Goal: Communication & Community: Answer question/provide support

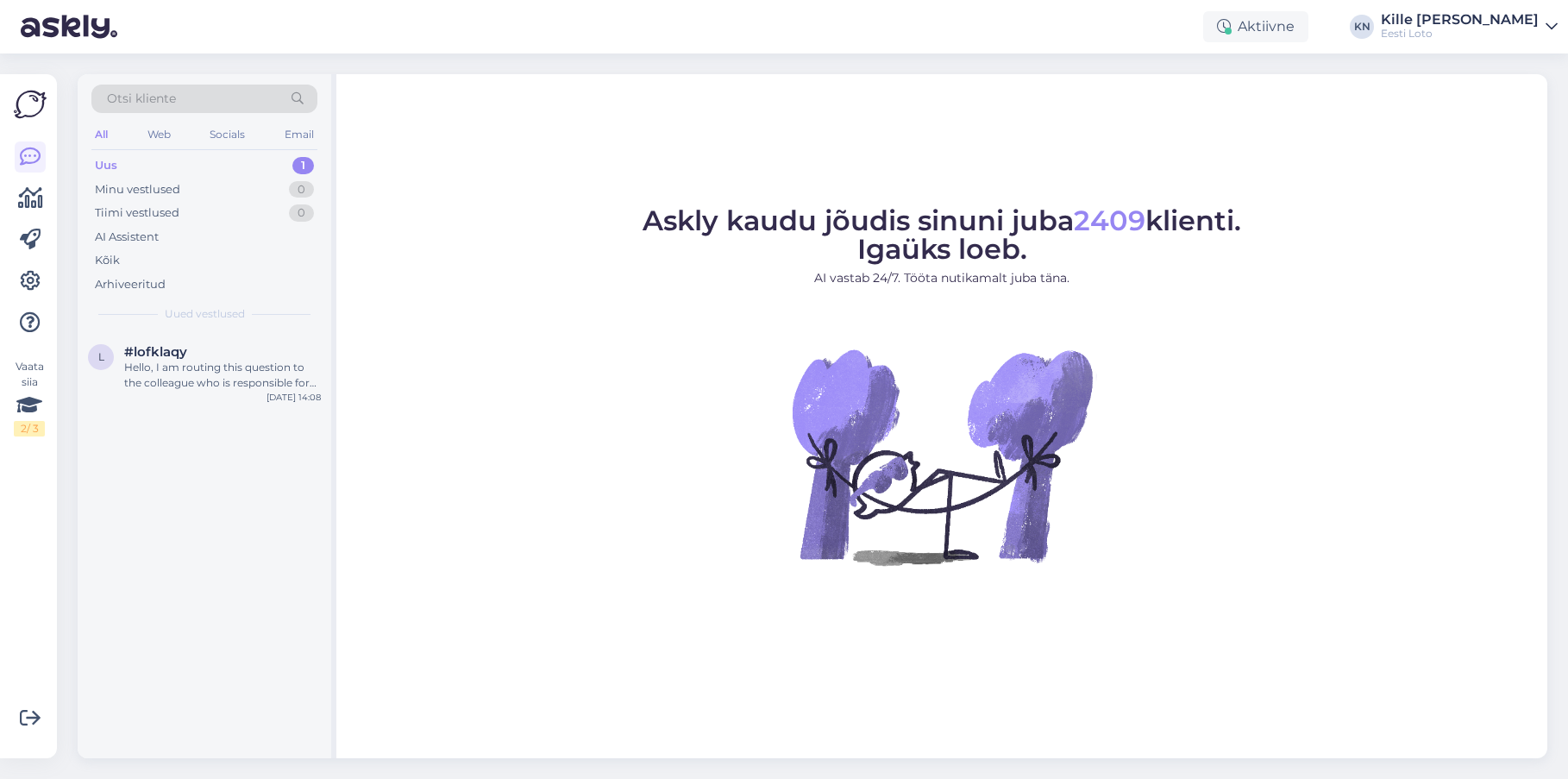
click at [113, 166] on div "Uus" at bounding box center [107, 166] width 23 height 17
click at [179, 366] on div "Tere, kuidas muudab [PERSON_NAME] Keno lotos võidušansse? Saan valida ju panuse…" at bounding box center [222, 375] width 196 height 31
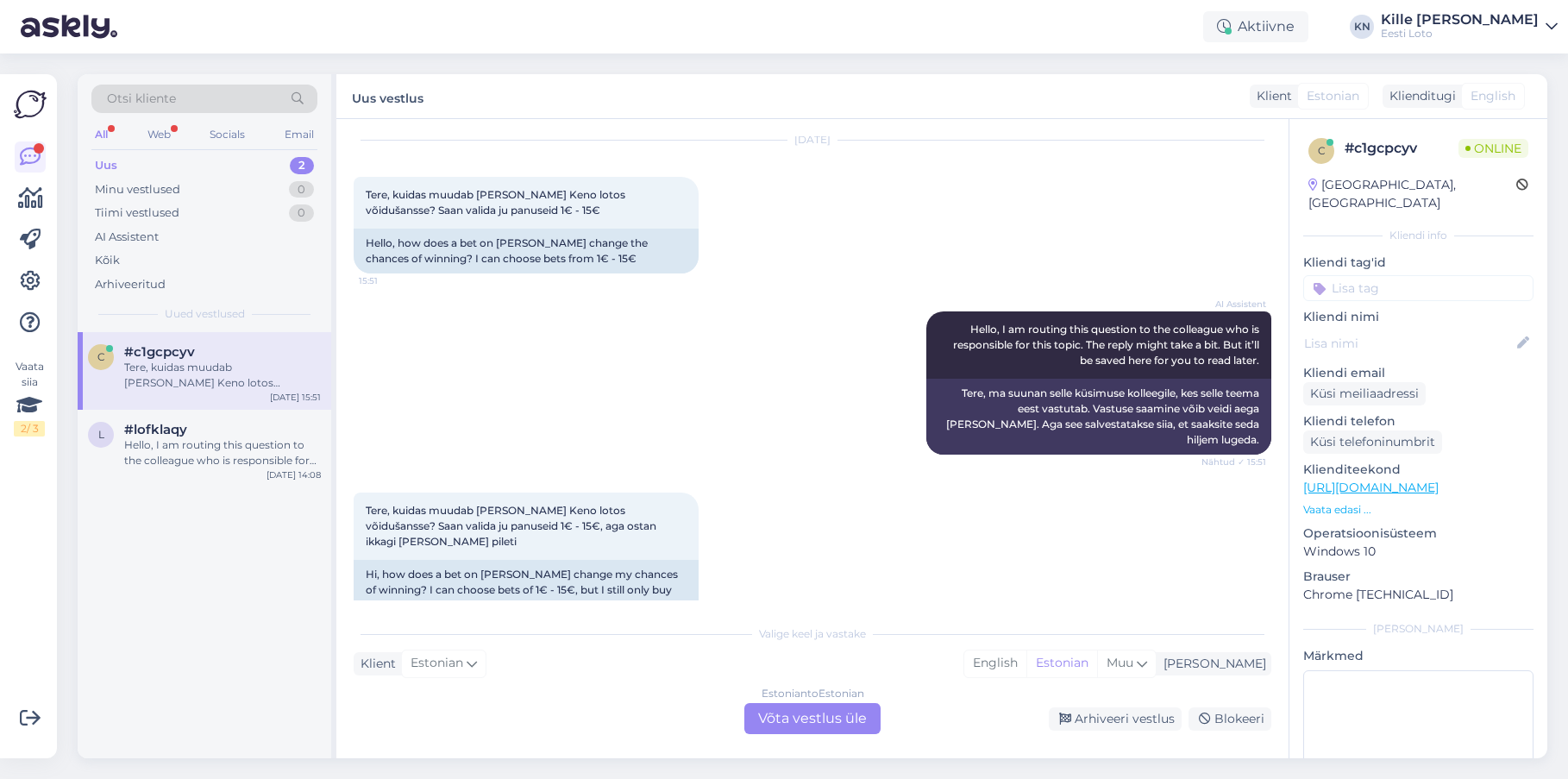
scroll to position [59, 0]
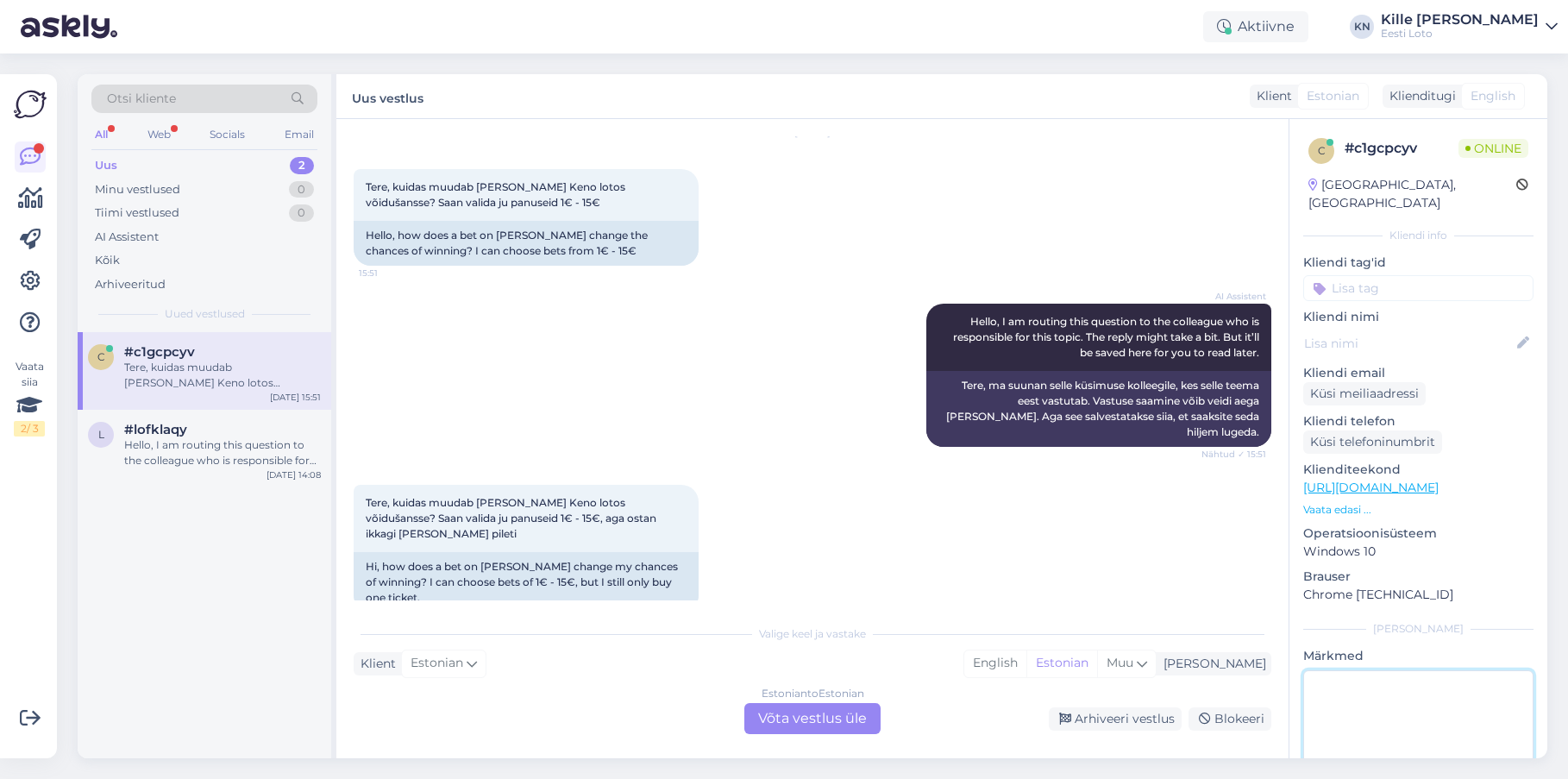
click at [1359, 719] on textarea at bounding box center [1418, 748] width 231 height 155
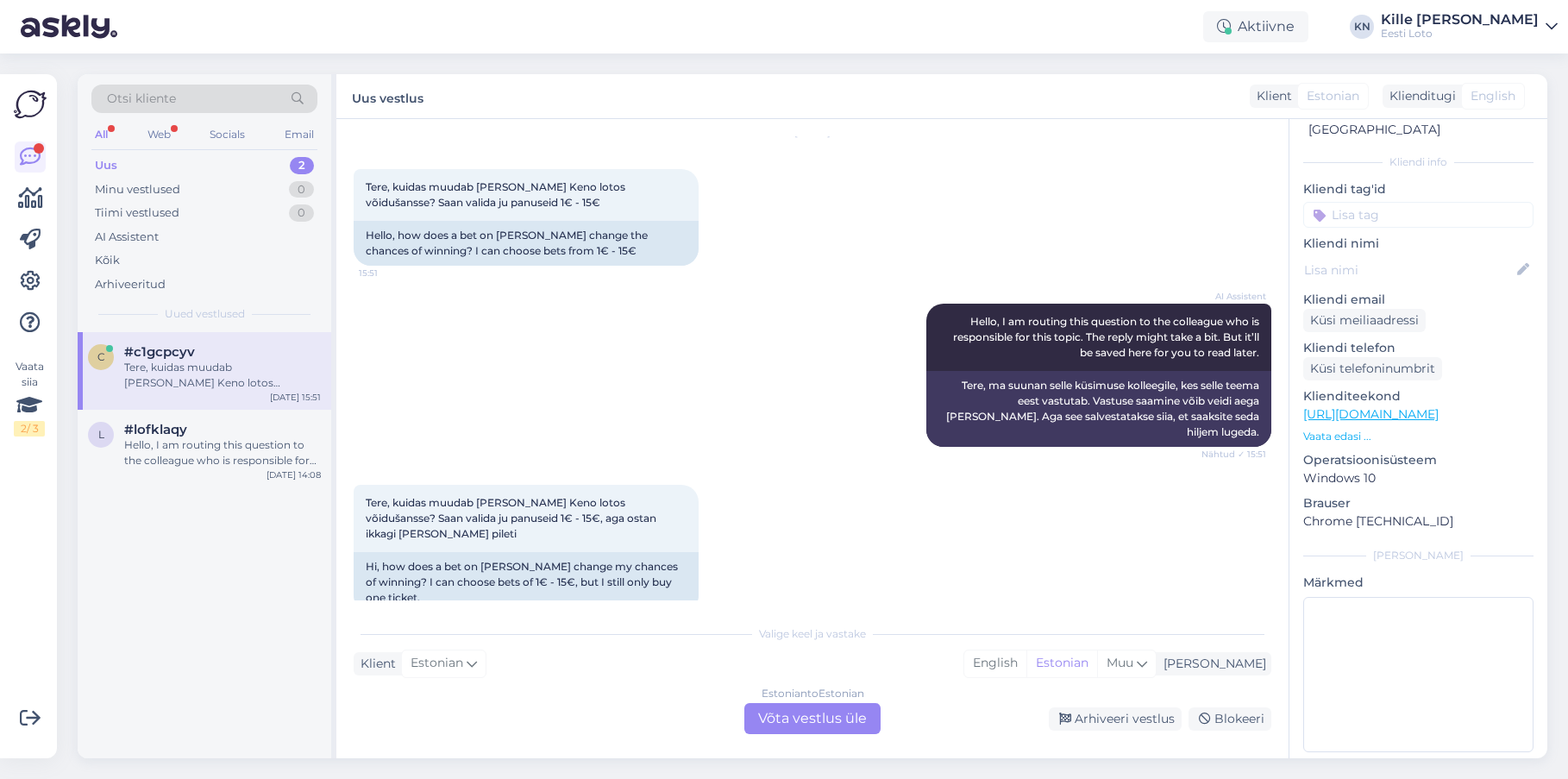
click at [766, 719] on div "Estonian to Estonian Võta vestlus üle" at bounding box center [812, 719] width 136 height 31
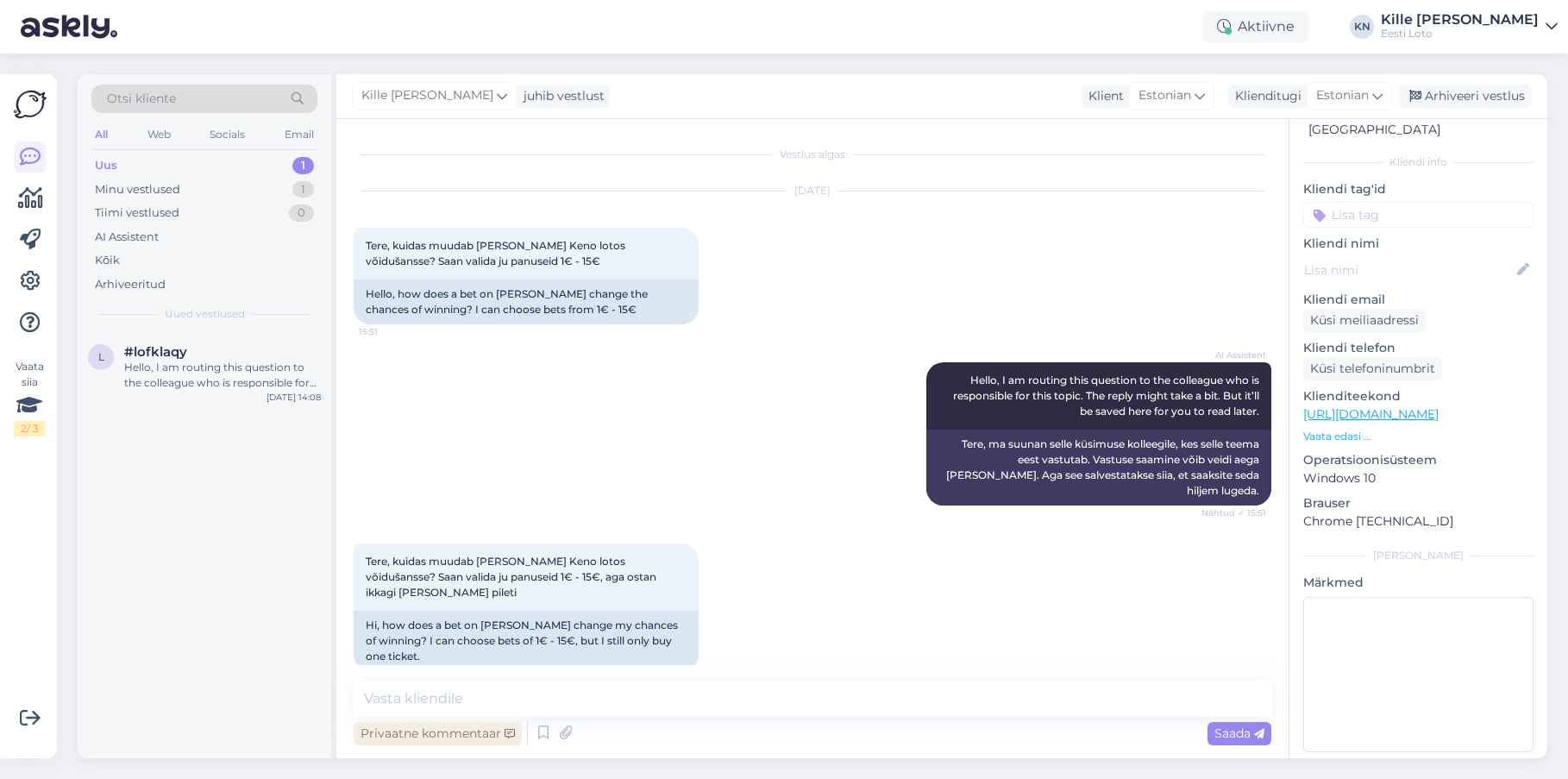
click at [503, 736] on div "Privaatne kommentaar" at bounding box center [438, 733] width 168 height 23
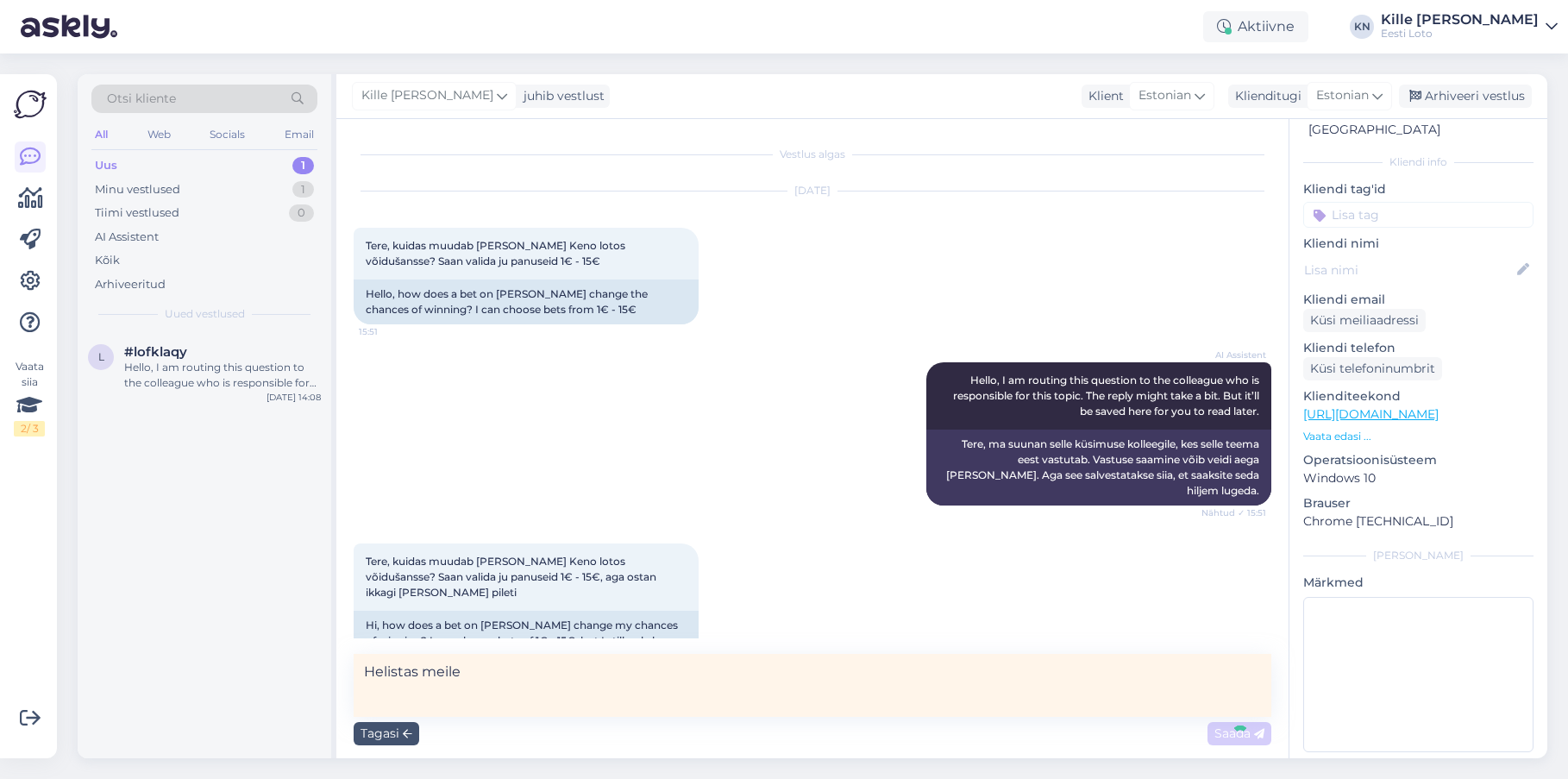
scroll to position [68, 0]
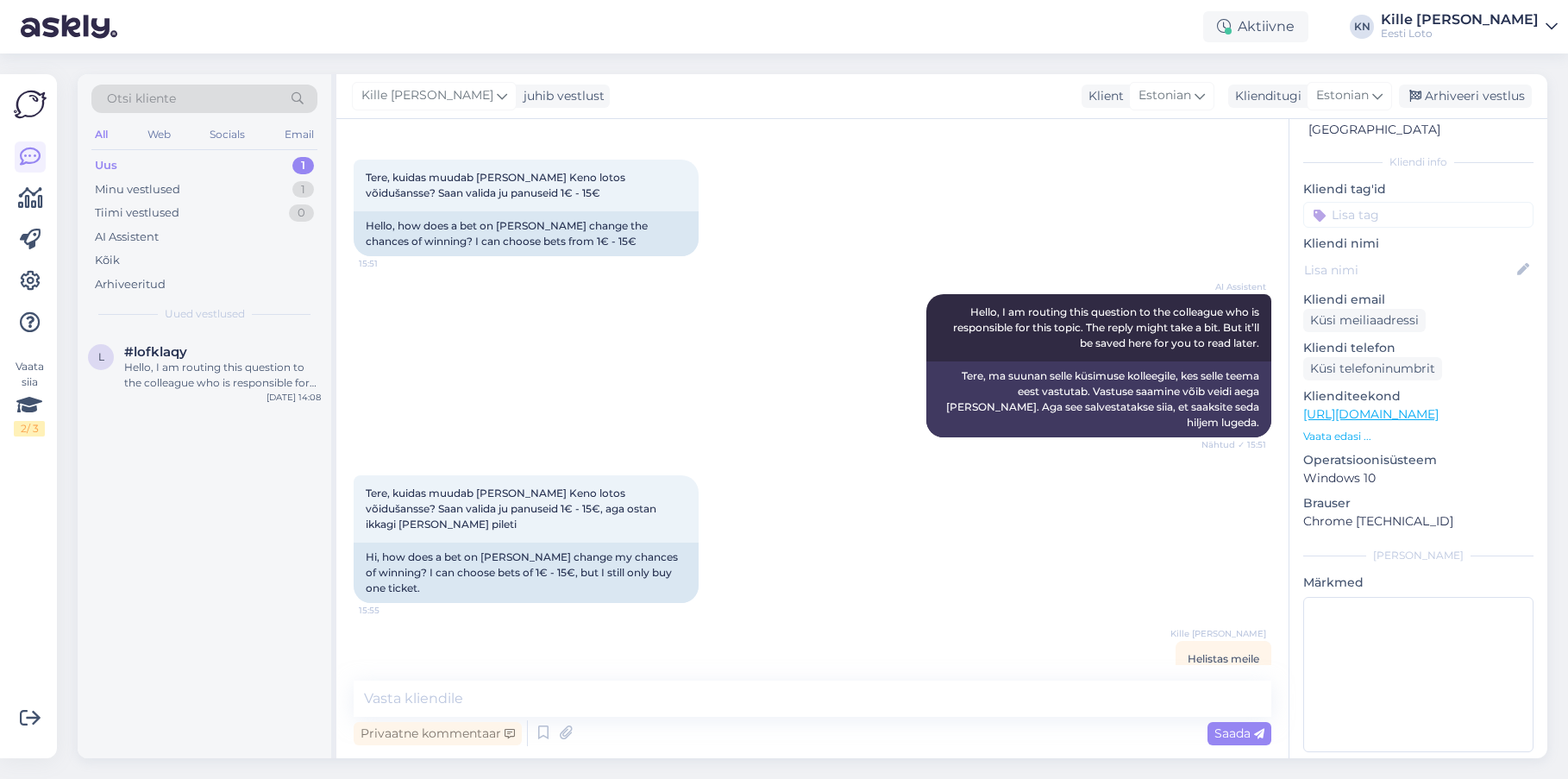
click at [1454, 202] on input at bounding box center [1418, 215] width 231 height 26
type input "ree"
click at [1471, 257] on span "Reeglid" at bounding box center [1464, 262] width 39 height 10
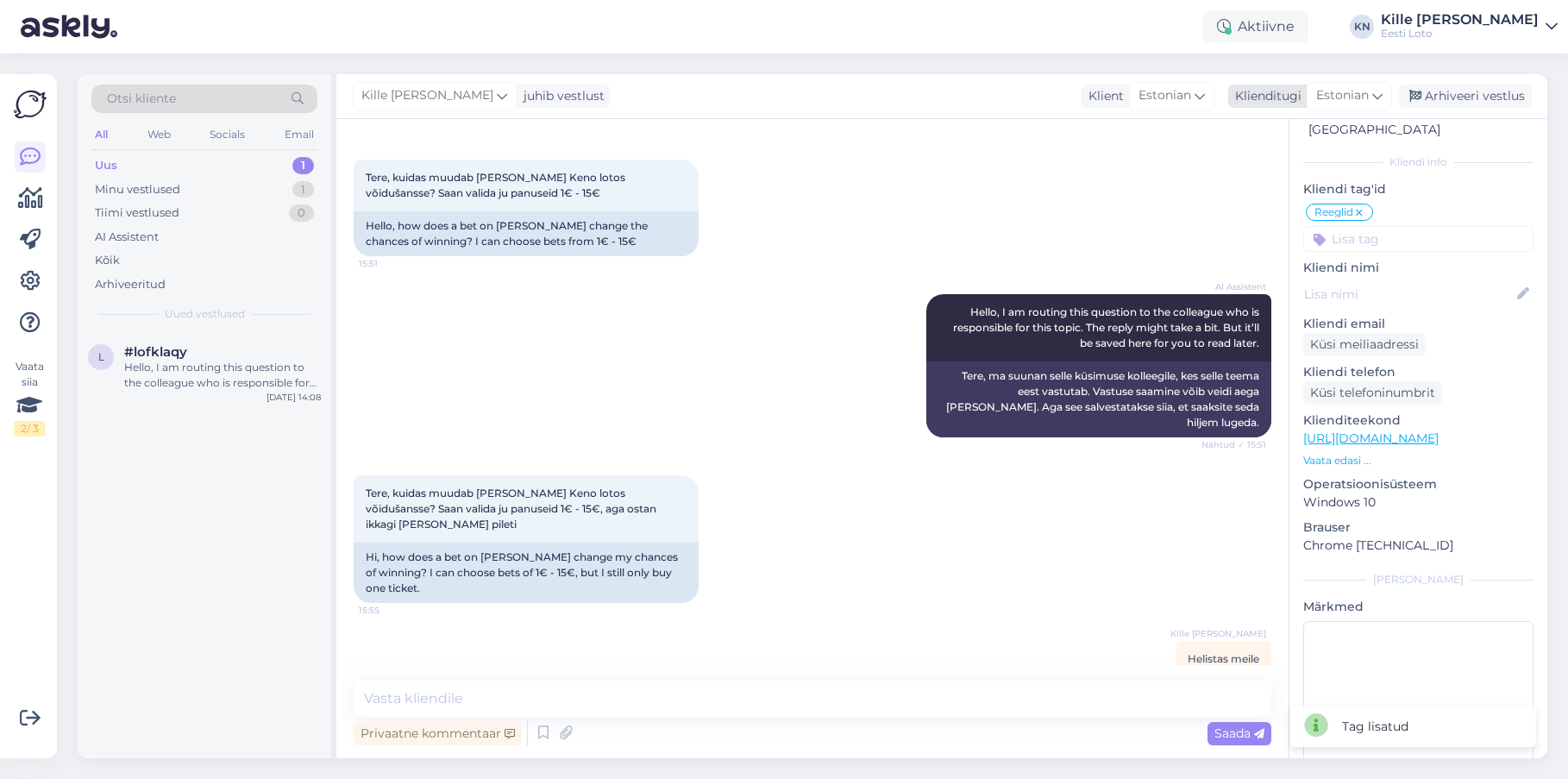
click at [1462, 101] on div "Arhiveeri vestlus" at bounding box center [1465, 96] width 132 height 23
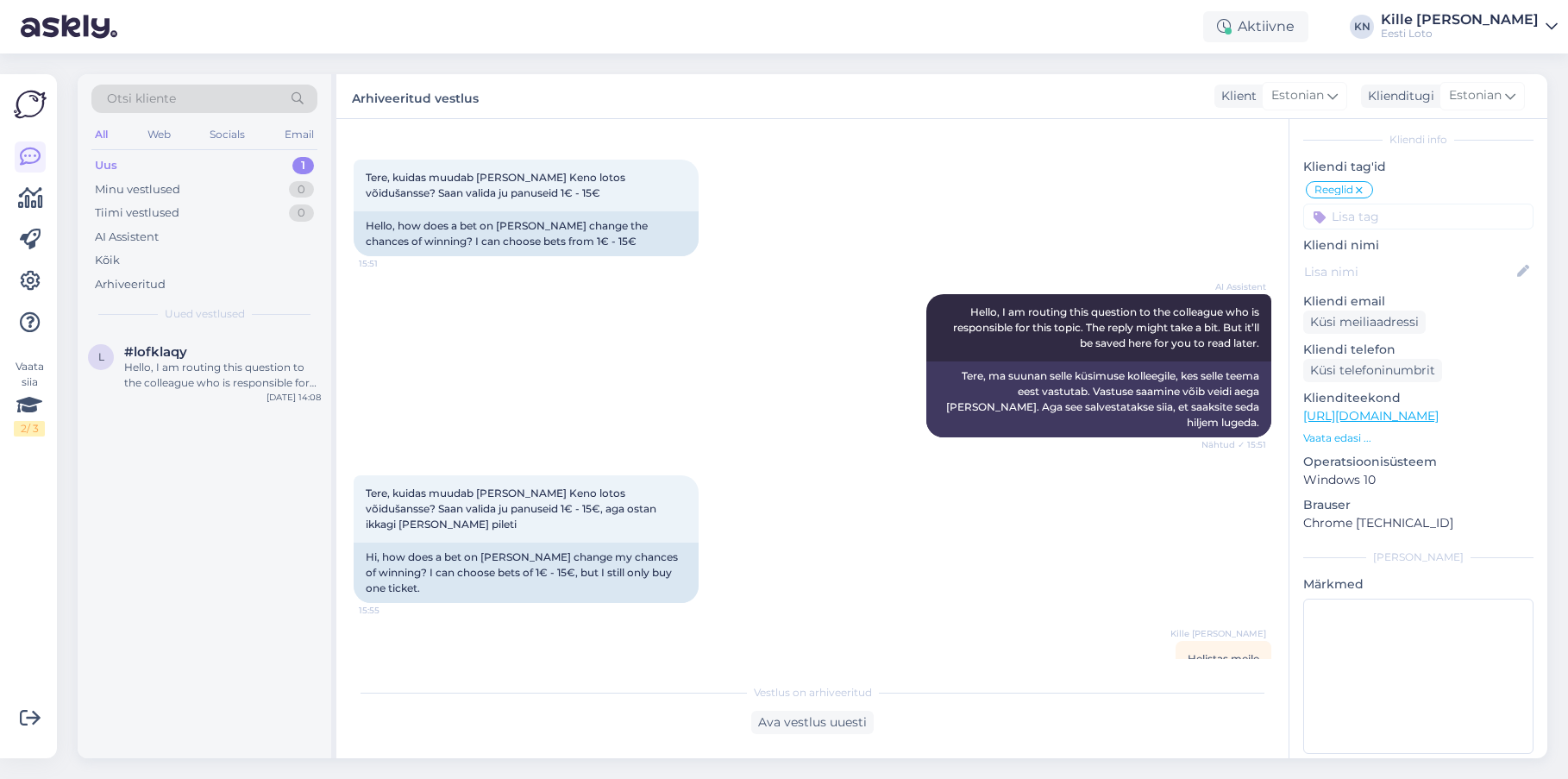
scroll to position [74, 0]
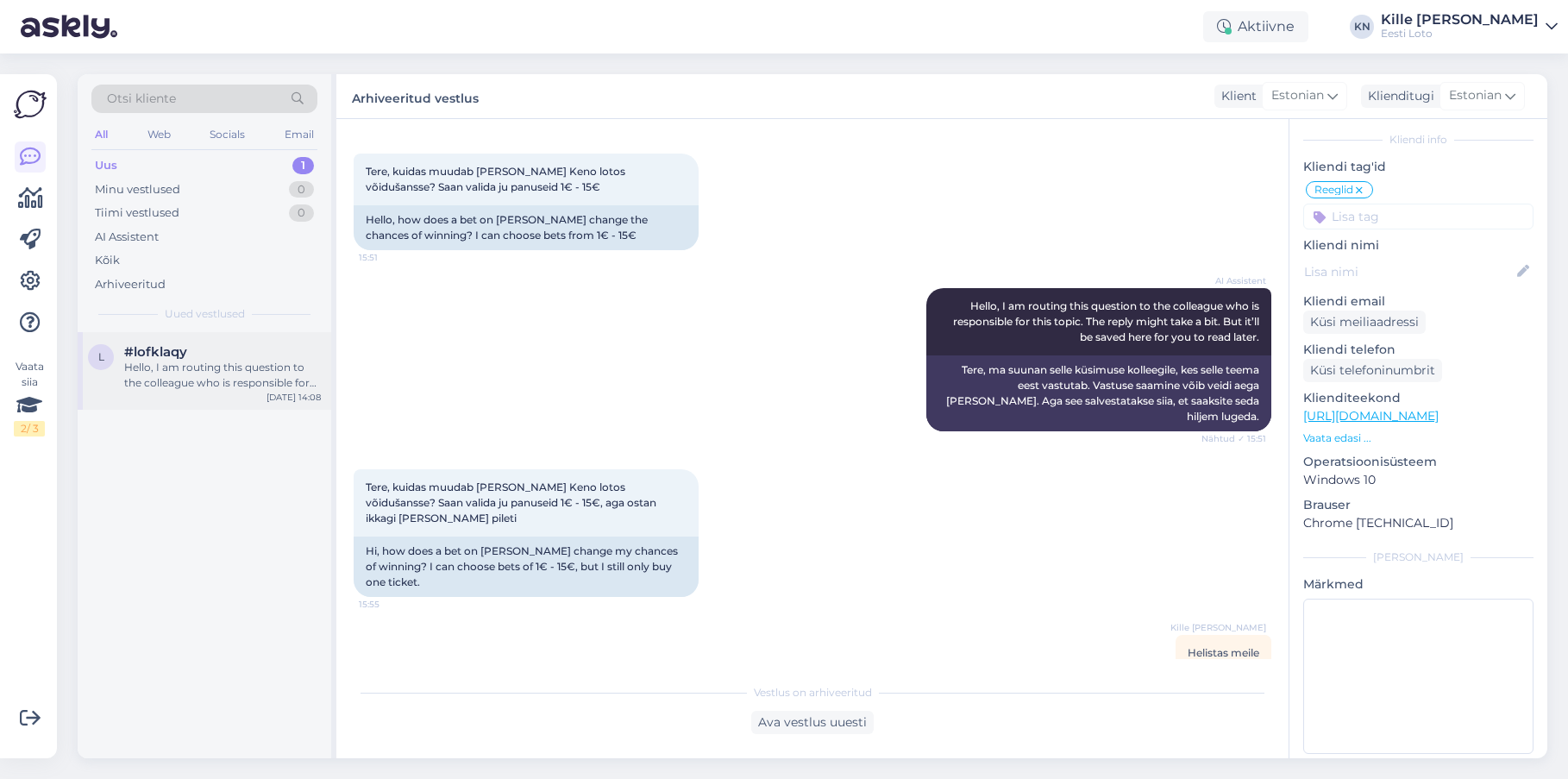
click at [142, 361] on div "Hello, I am routing this question to the colleague who is responsible for this …" at bounding box center [222, 375] width 196 height 31
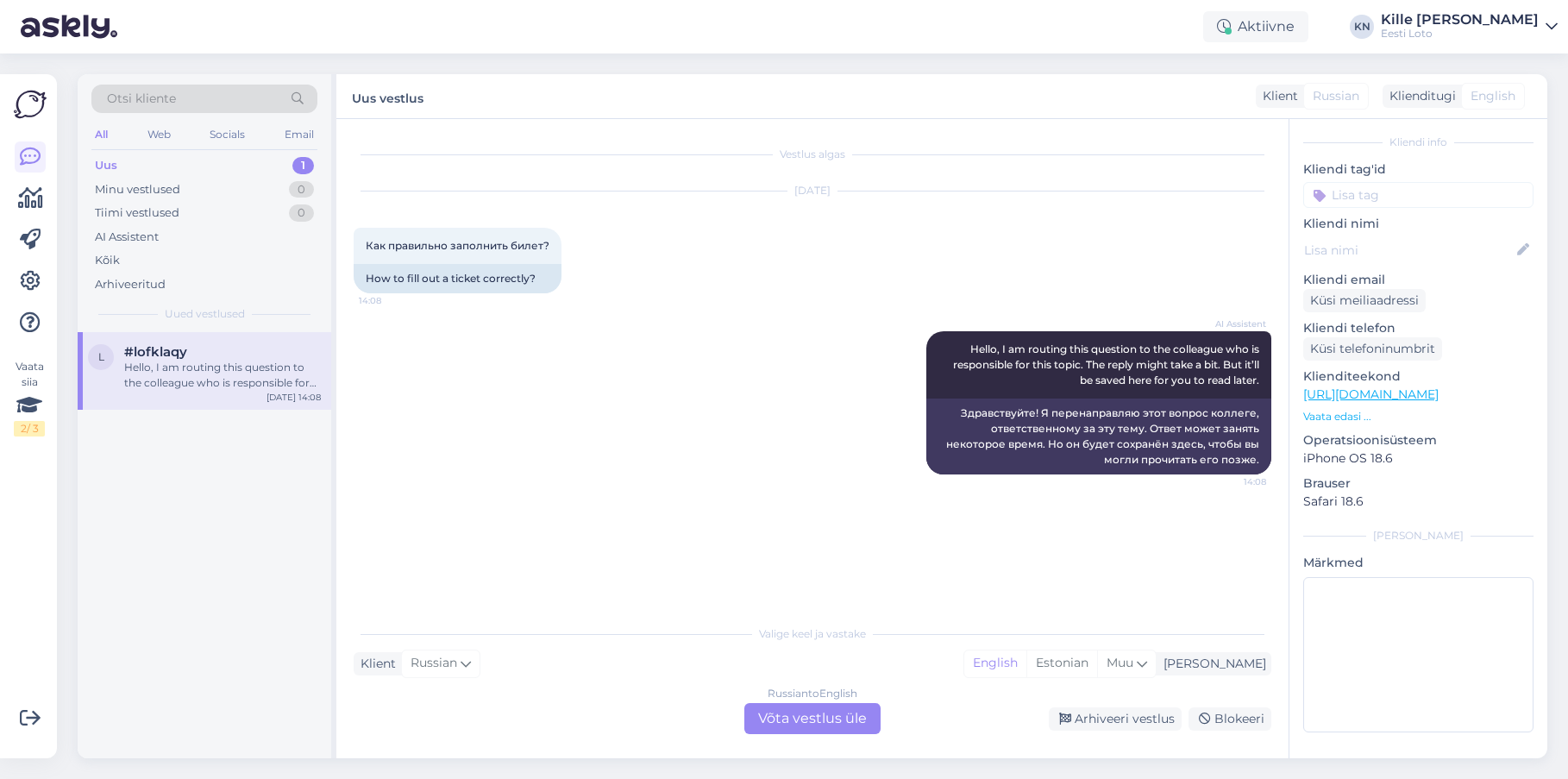
scroll to position [73, 0]
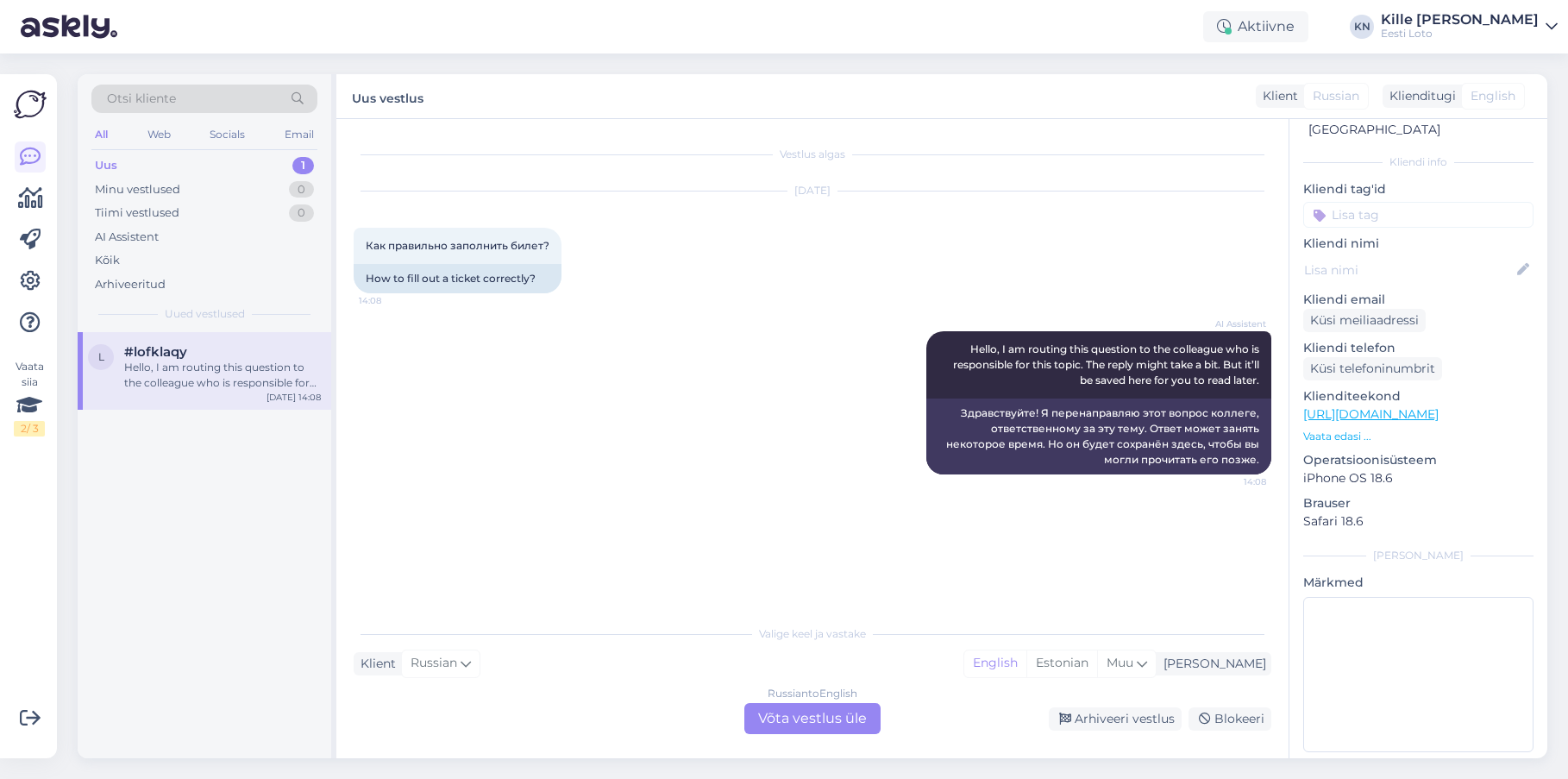
click at [794, 711] on div "Russian to English Võta vestlus üle" at bounding box center [812, 719] width 136 height 31
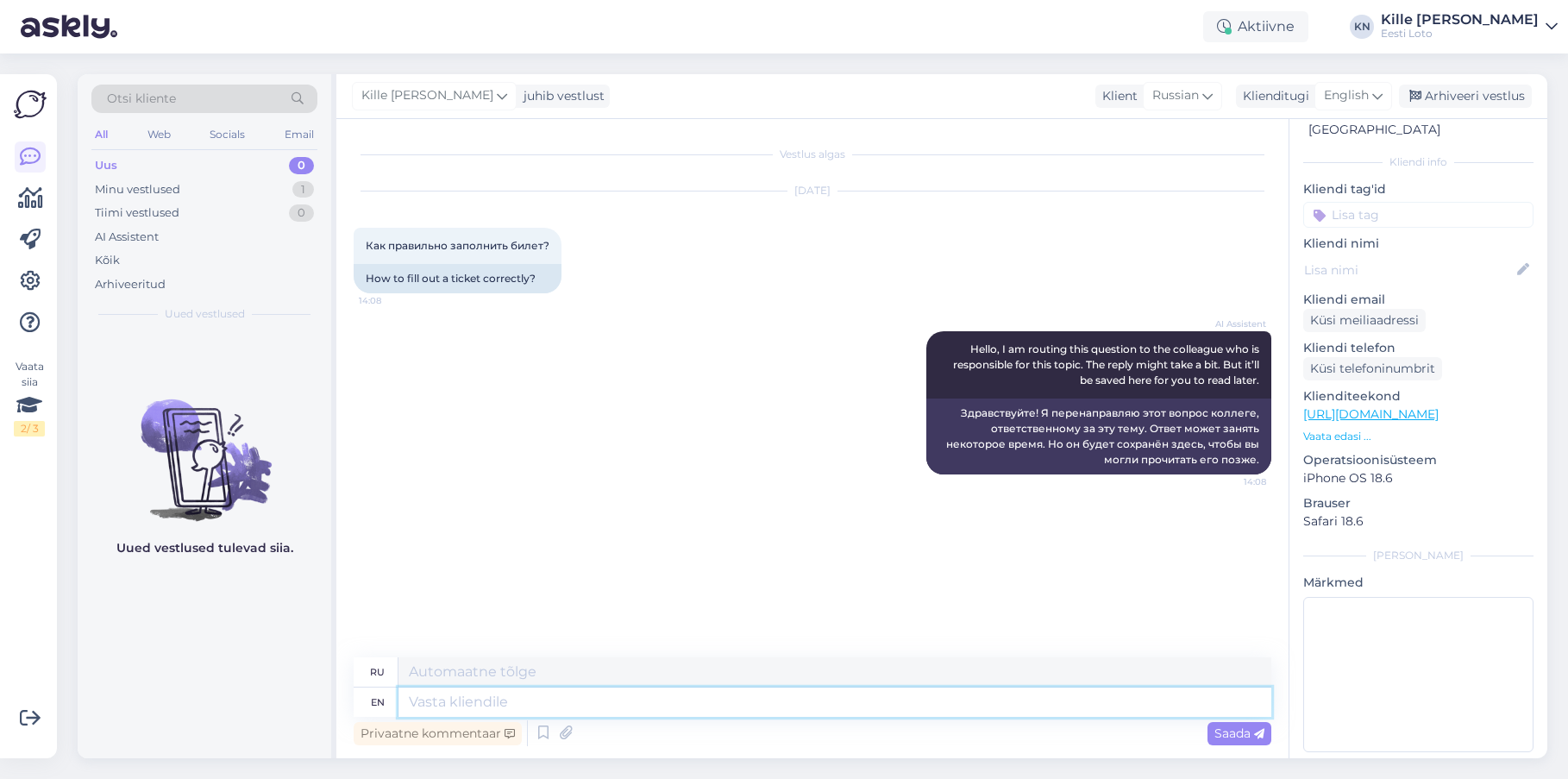
click at [737, 705] on textarea at bounding box center [835, 702] width 873 height 30
type textarea "Palun tä"
type textarea "Палун"
type textarea "Palun täpsustagem m"
type textarea "Palun täpsustagem"
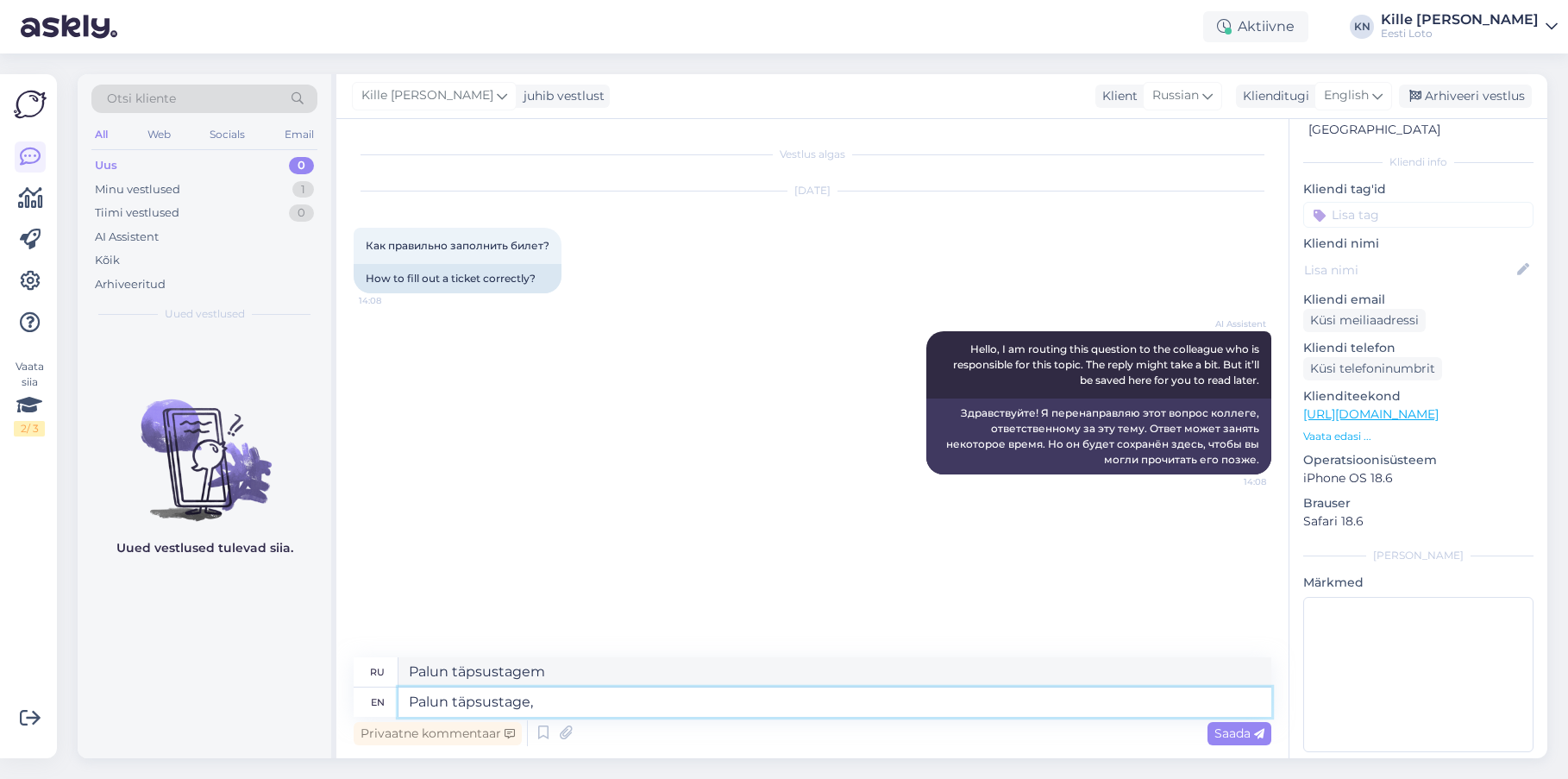
type textarea "Palun täpsustage, m"
type textarea "Palun täpsustage,"
type textarea "Palun täpsustage, millist p"
type textarea "Palun täpsustage, millist"
type textarea "Palun täpsustage, millist piletit"
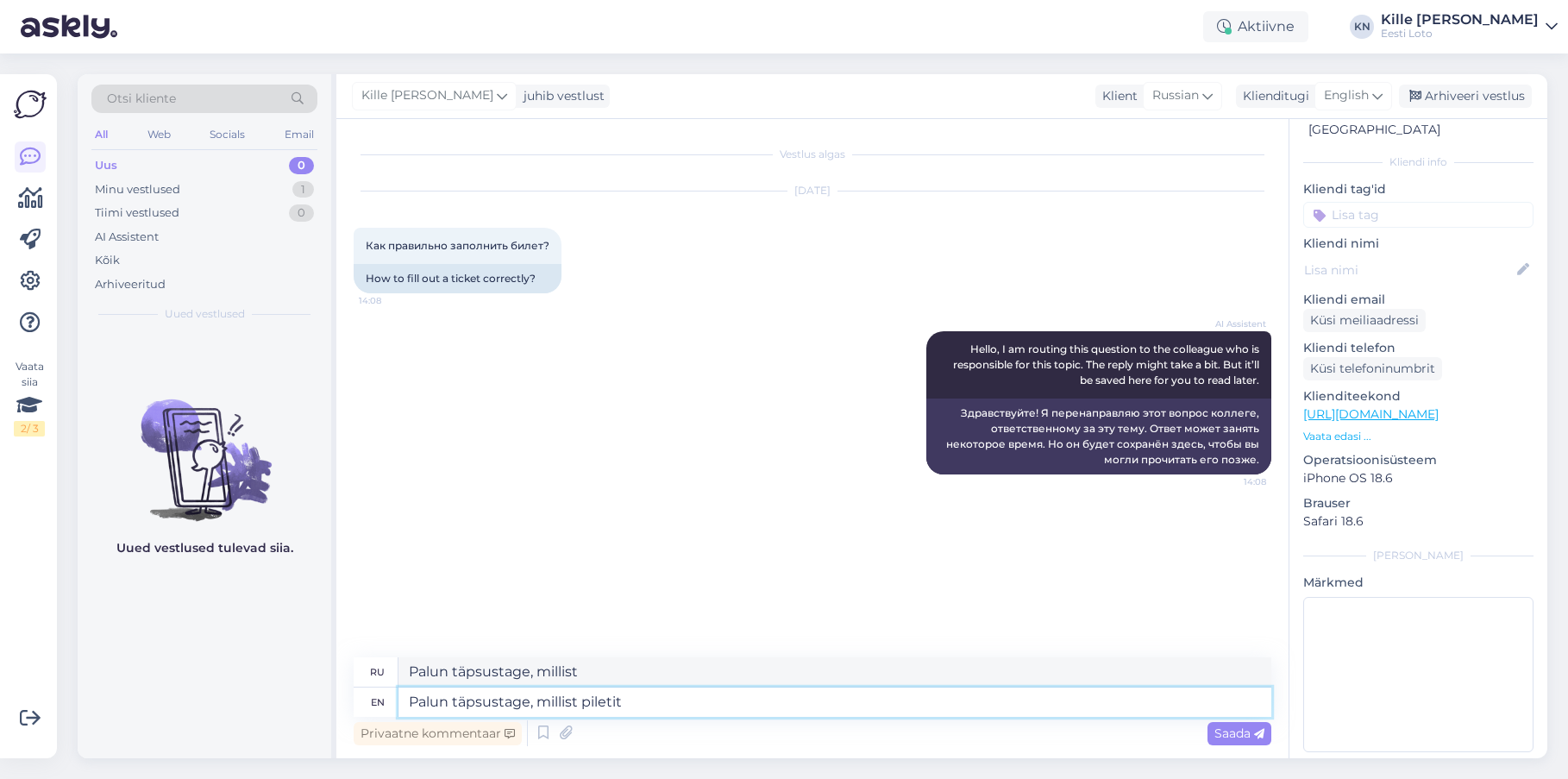
type textarea "Palun täpsustage, millist Piletit"
type textarea "Palun täpsustage, millist piletit Te os"
type textarea "Palun täpsustage, millist Piletit Te"
type textarea "Palun täpsustage, millist piletit Te osta"
type textarea "Palun täpsustage, millist Piletit Te osta"
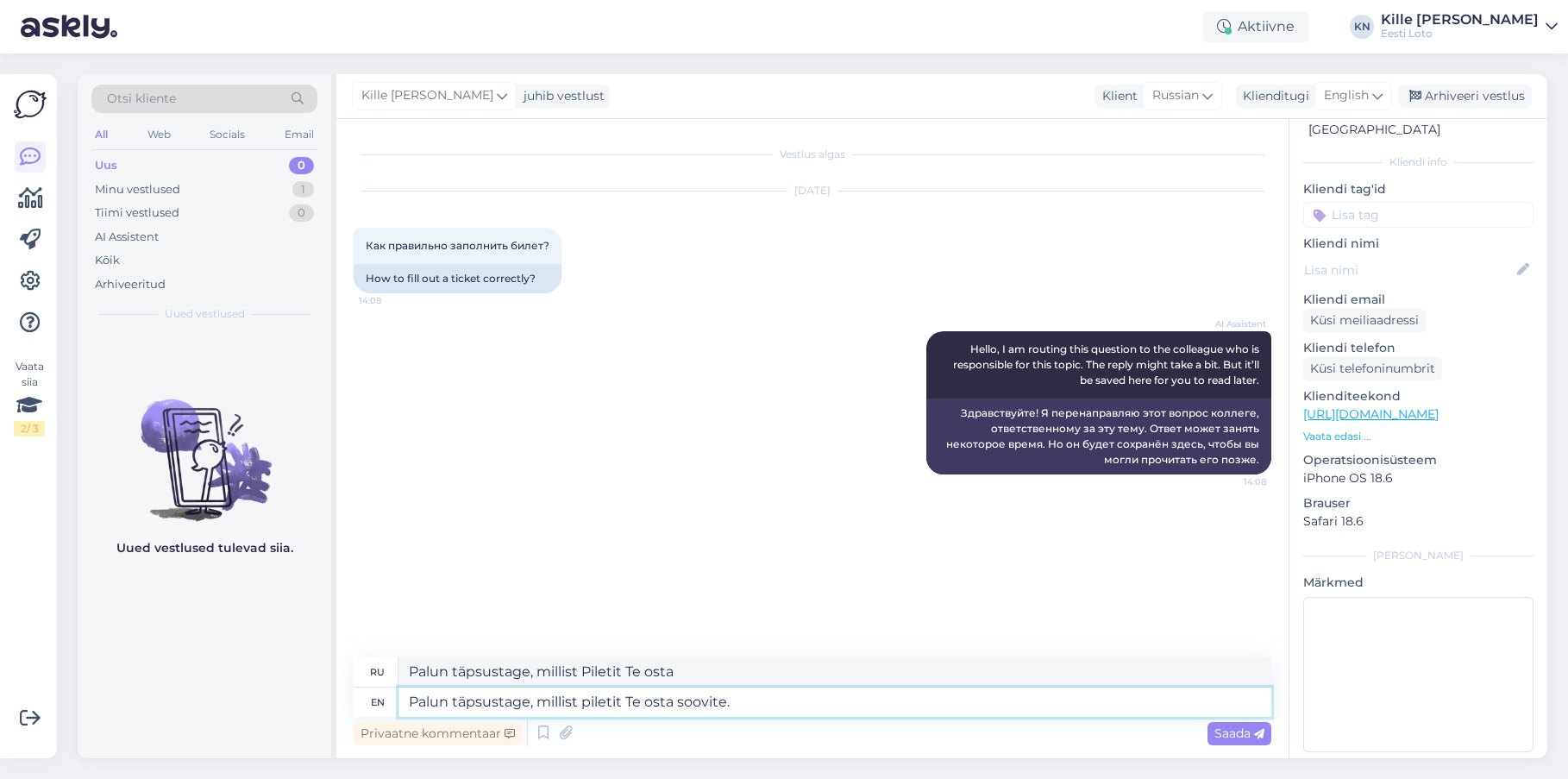
type textarea "Palun täpsustage, millist piletit Te osta soovite."
type textarea "Palun täpsustage, millist Piletit Te osta soovite."
type textarea "Palun täpsustage, millist piletit Te osta soovite."
click at [1356, 105] on span "English" at bounding box center [1346, 95] width 45 height 19
type input "est"
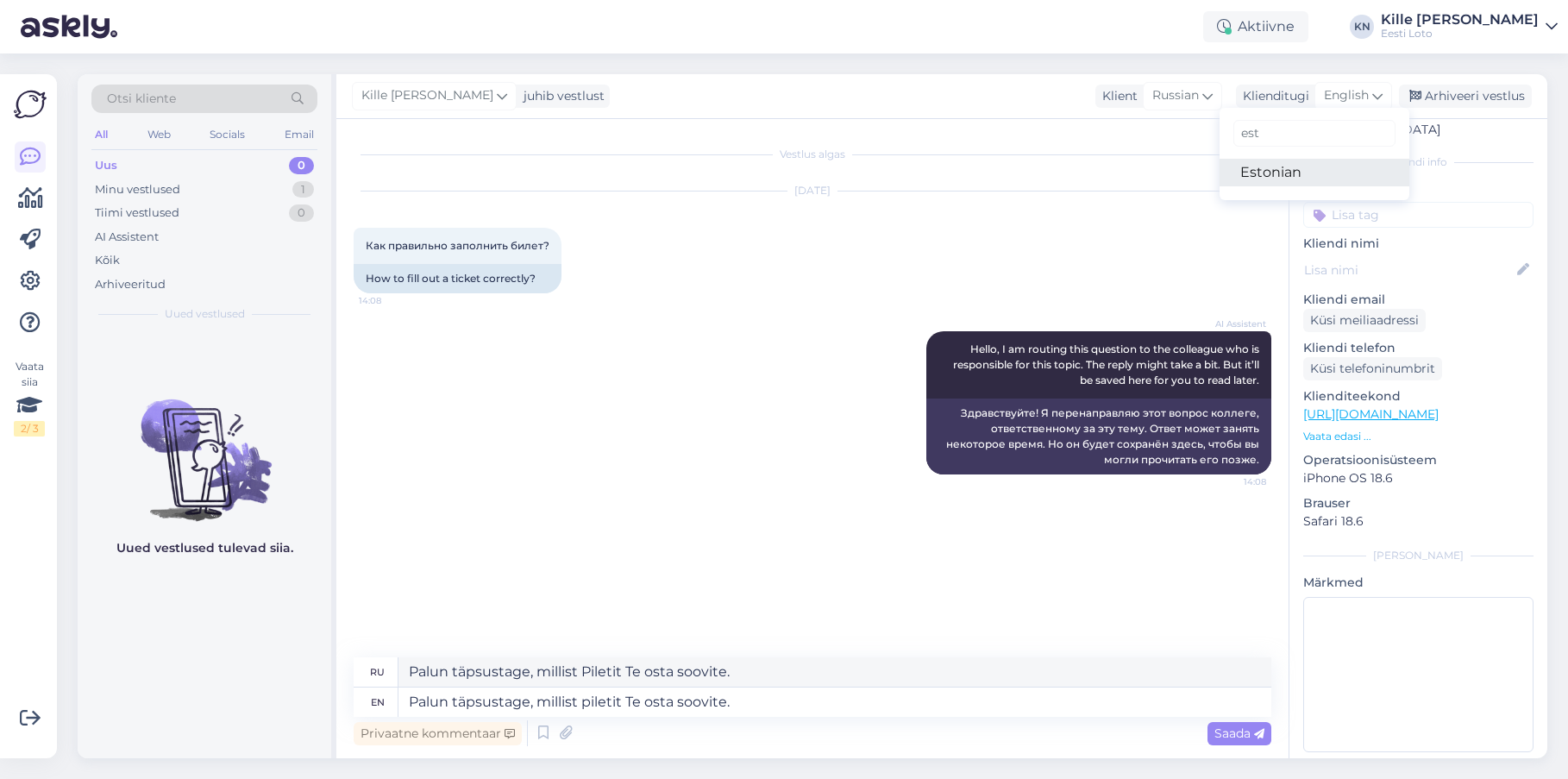
click at [1321, 176] on link "Estonian" at bounding box center [1314, 173] width 190 height 28
type textarea "Пожалуйста, укажите, какой билет вы хотели бы приобрести."
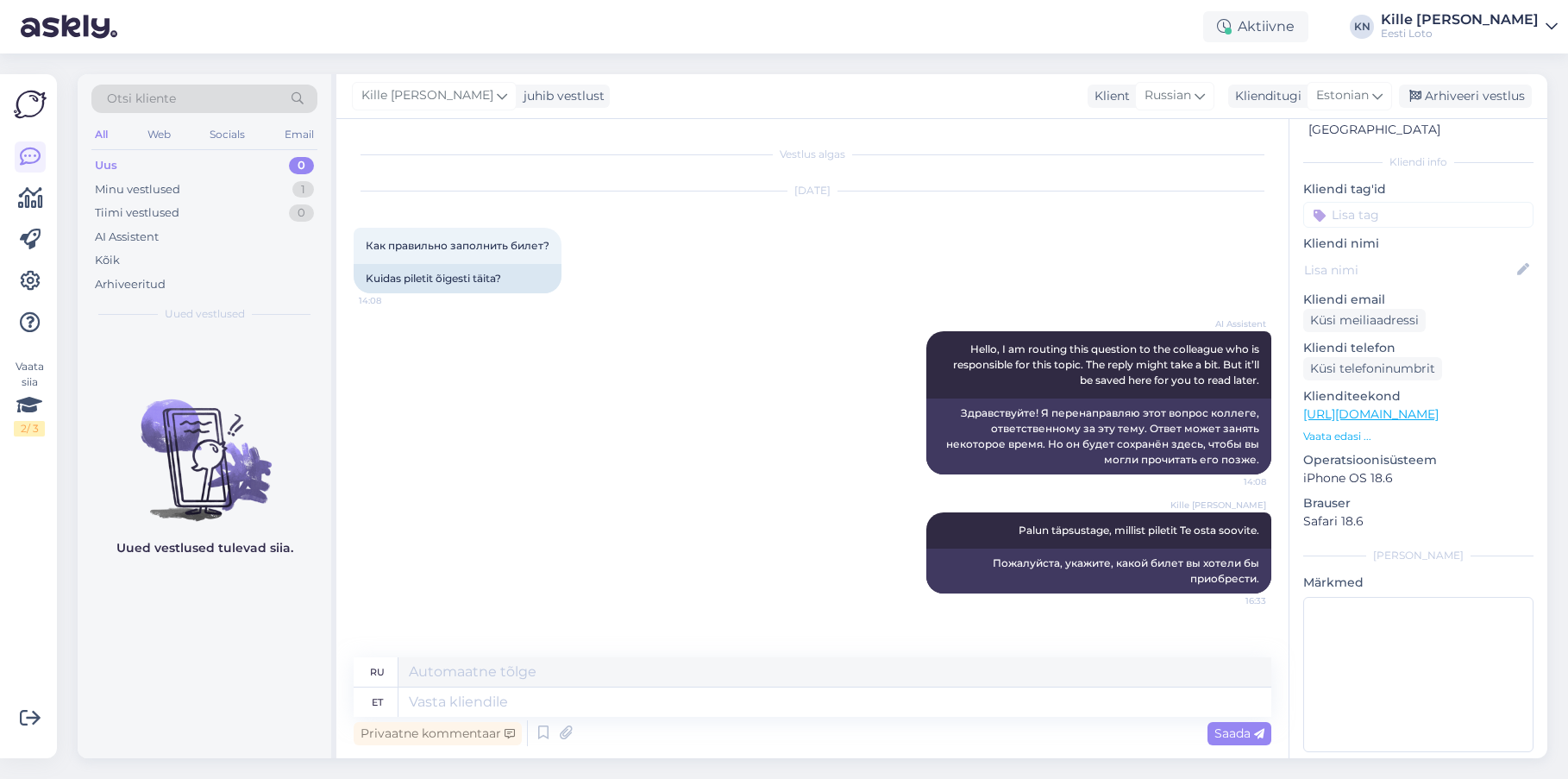
click at [1437, 202] on input at bounding box center [1418, 215] width 231 height 26
type input "ileti"
click at [1447, 254] on div "Pileti ostmine" at bounding box center [1418, 262] width 89 height 17
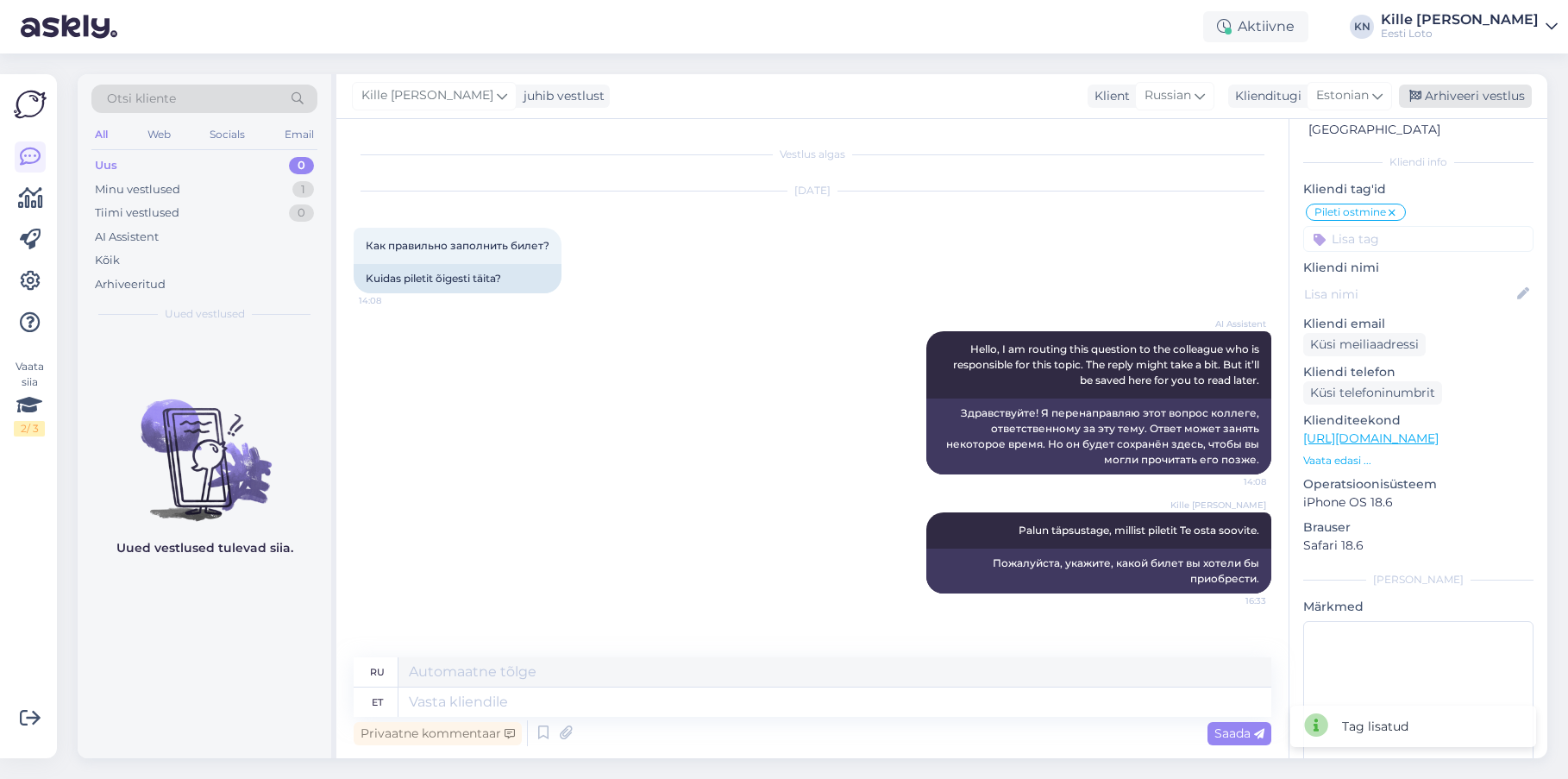
click at [1407, 95] on div "Arhiveeri vestlus" at bounding box center [1465, 96] width 132 height 23
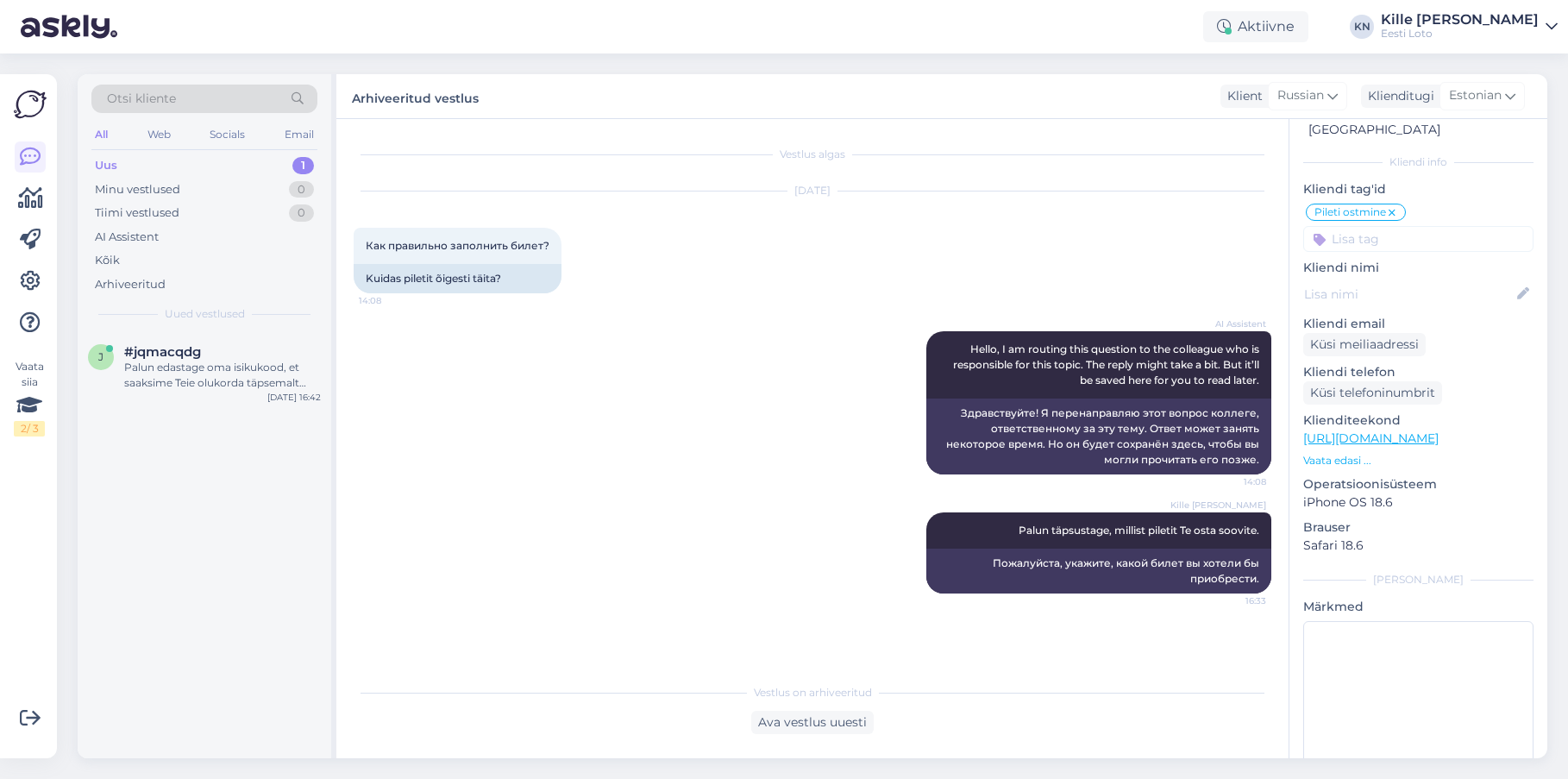
click at [168, 169] on div "Uus 1" at bounding box center [204, 165] width 226 height 24
click at [205, 397] on div "j #jqmacqdg Palun edastage oma isikukood, et saaksime Teie olukorda täpsemalt k…" at bounding box center [204, 370] width 254 height 77
